Goal: Check status

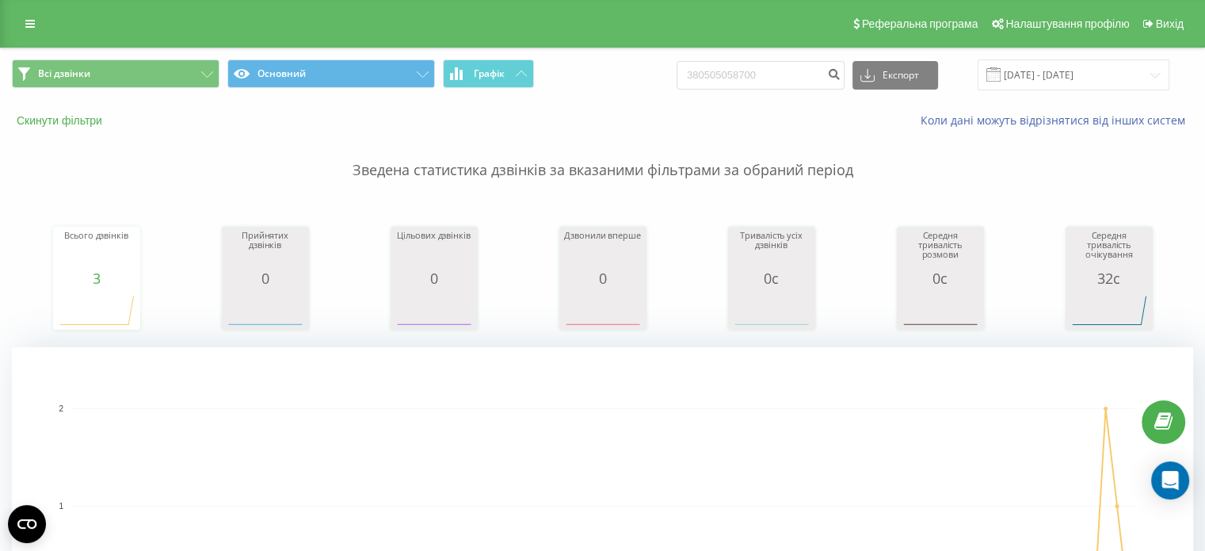
click at [63, 123] on button "Скинути фільтри" at bounding box center [61, 120] width 98 height 14
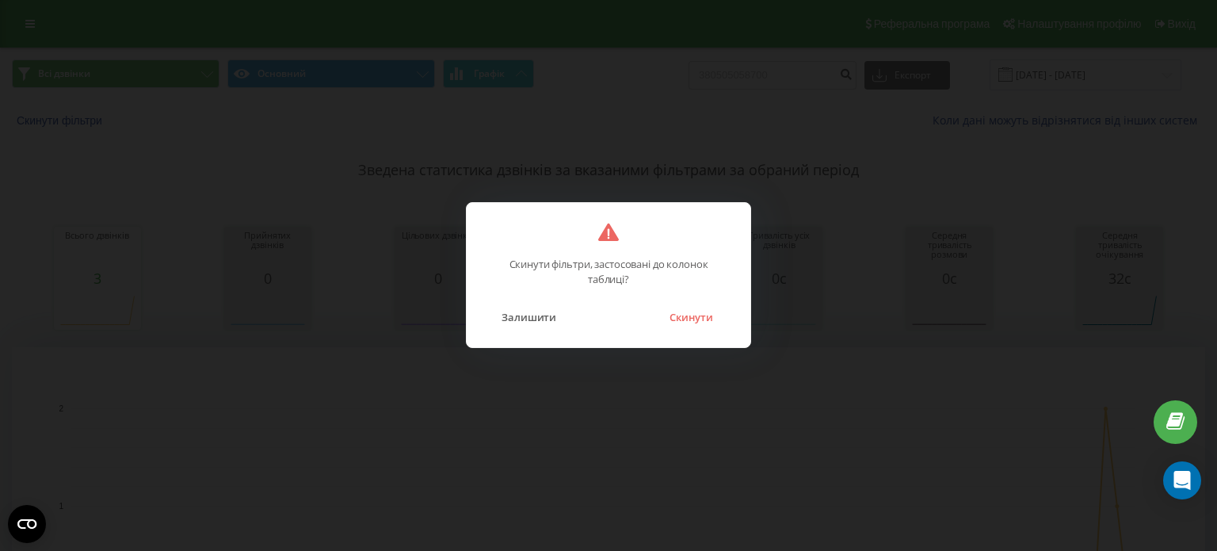
drag, startPoint x: 691, startPoint y: 323, endPoint x: 678, endPoint y: 307, distance: 19.7
click at [692, 323] on button "Скинути" at bounding box center [691, 317] width 59 height 21
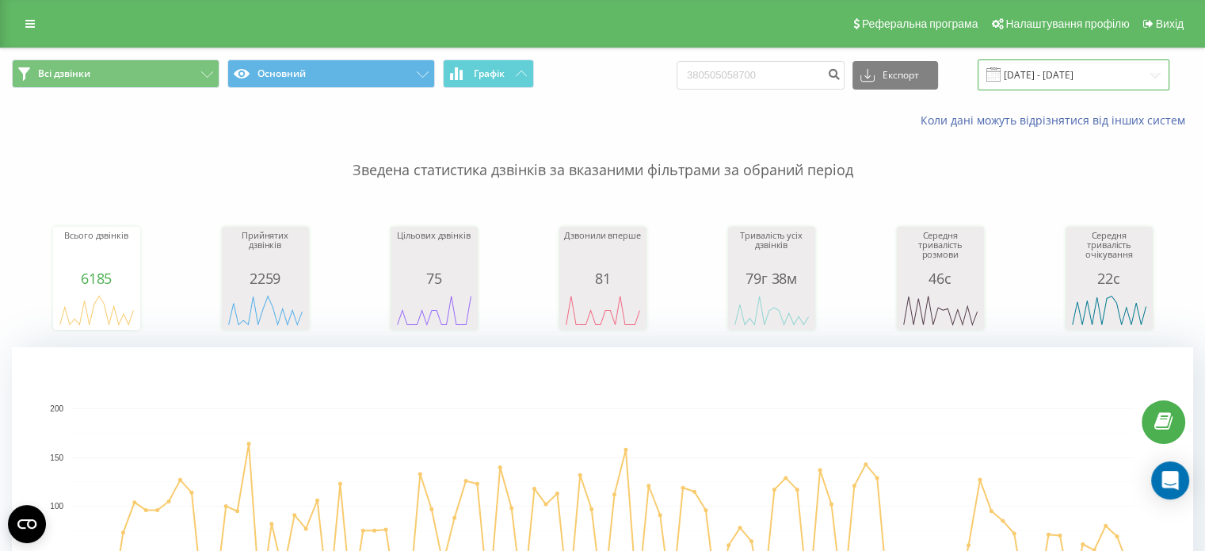
click at [1048, 78] on input "[DATE] - [DATE]" at bounding box center [1074, 74] width 192 height 31
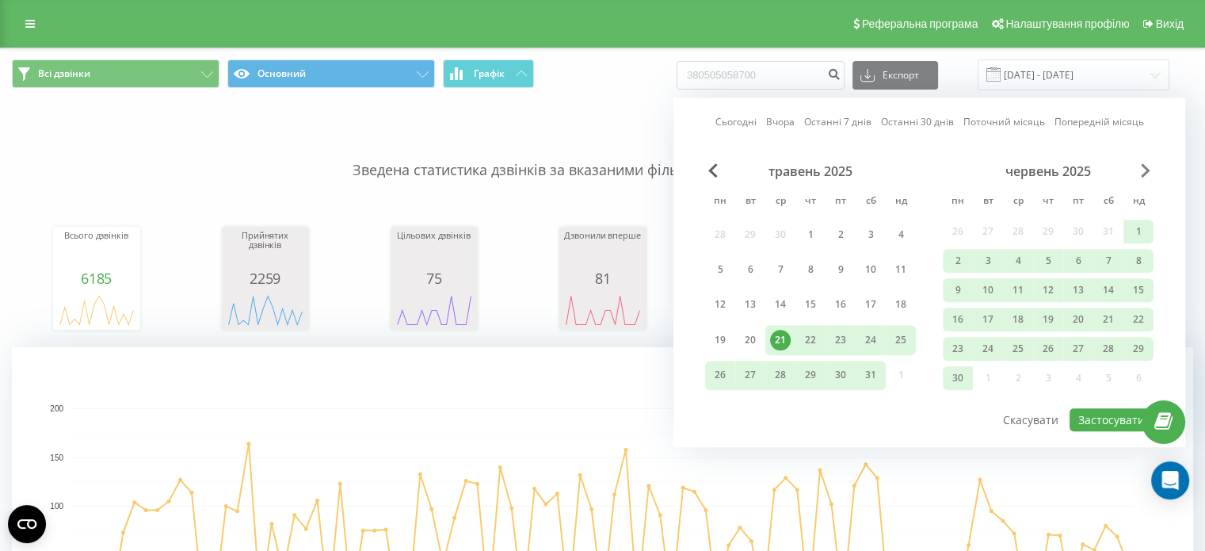
click at [1141, 168] on span "Next Month" at bounding box center [1146, 170] width 10 height 14
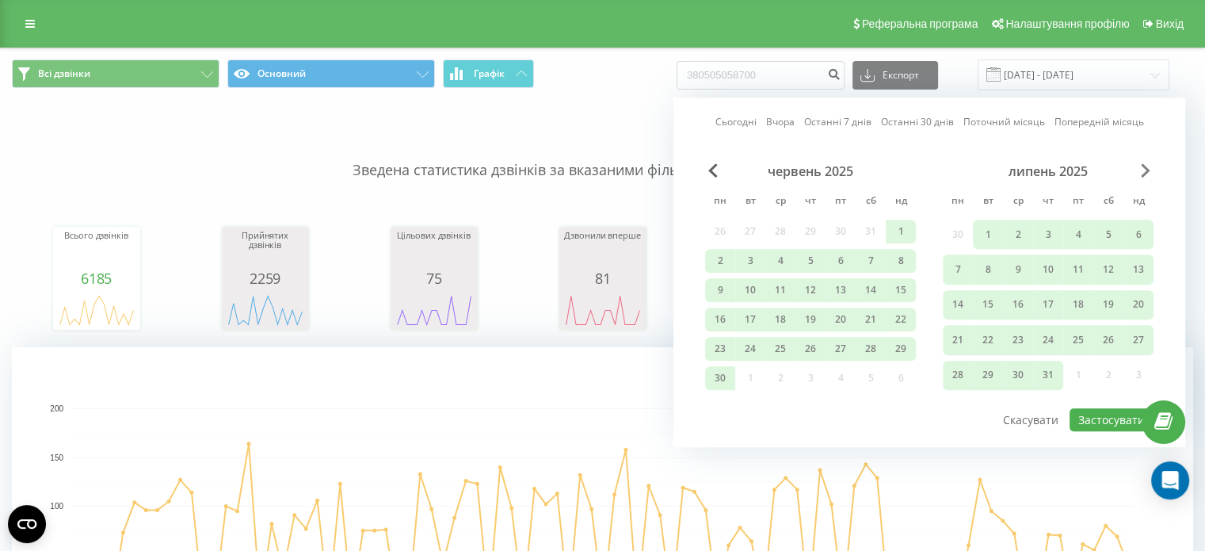
click at [1141, 168] on span "Next Month" at bounding box center [1146, 170] width 10 height 14
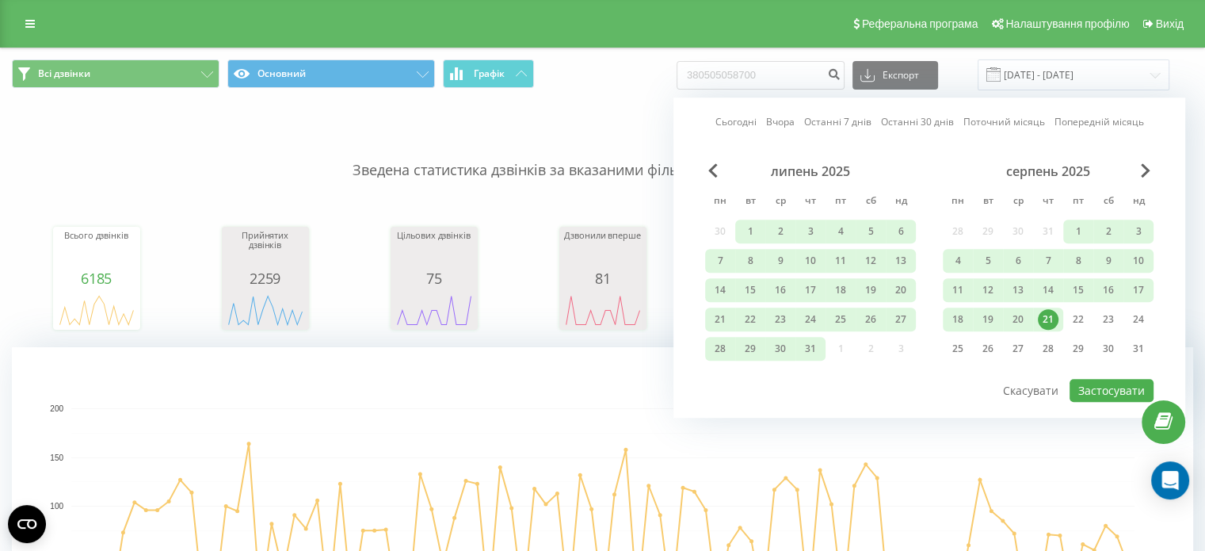
drag, startPoint x: 1044, startPoint y: 313, endPoint x: 1054, endPoint y: 315, distance: 10.6
click at [1044, 314] on div "21" at bounding box center [1048, 319] width 21 height 21
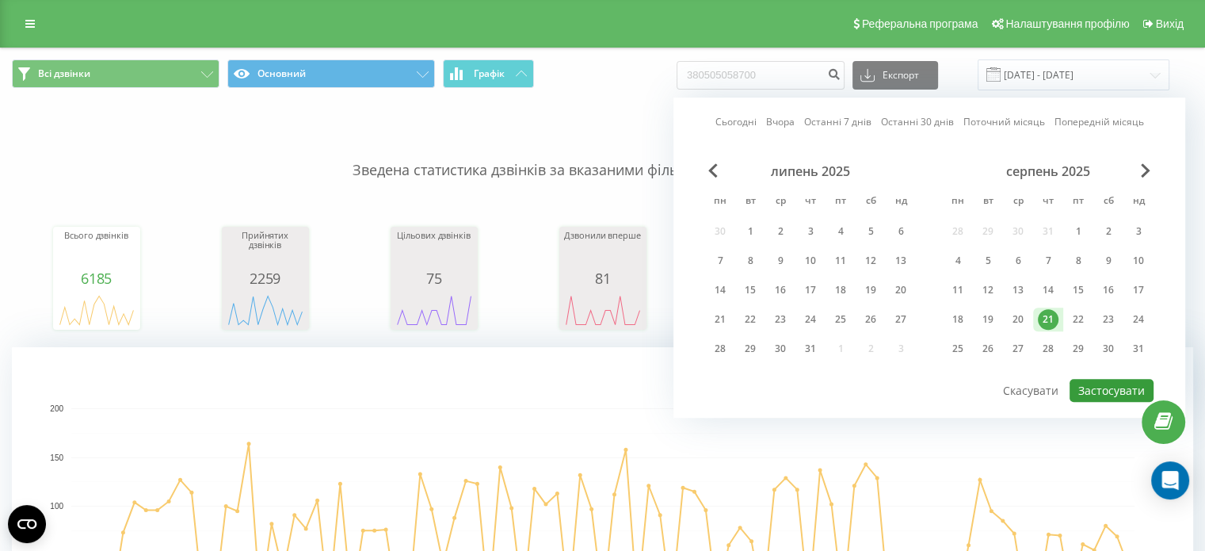
click at [1115, 387] on button "Застосувати" at bounding box center [1112, 390] width 84 height 23
type input "[DATE] - [DATE]"
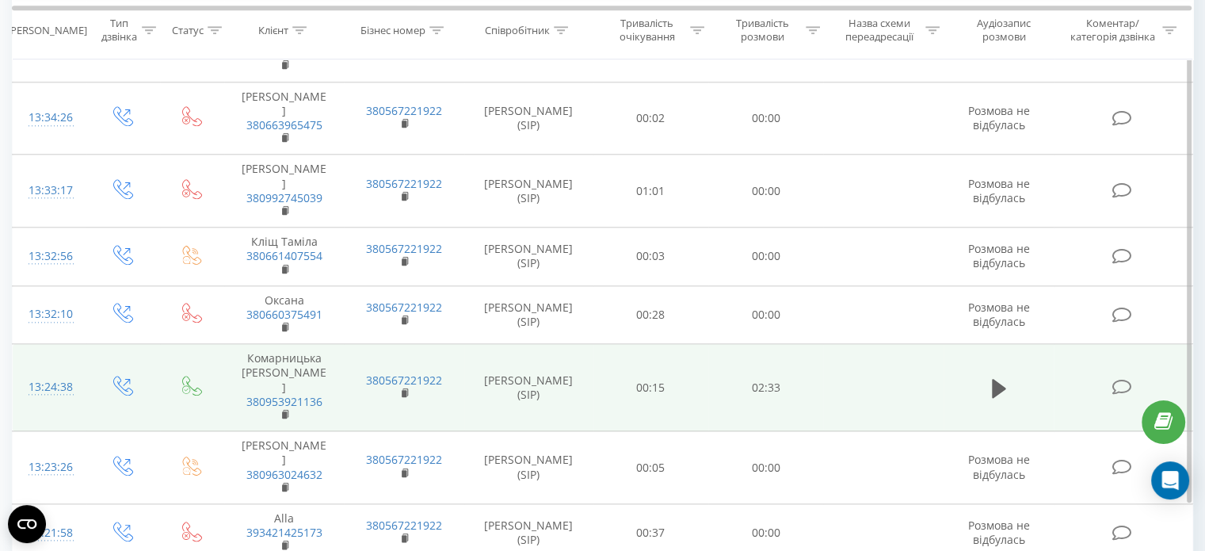
scroll to position [1747, 0]
